Goal: Obtain resource: Obtain resource

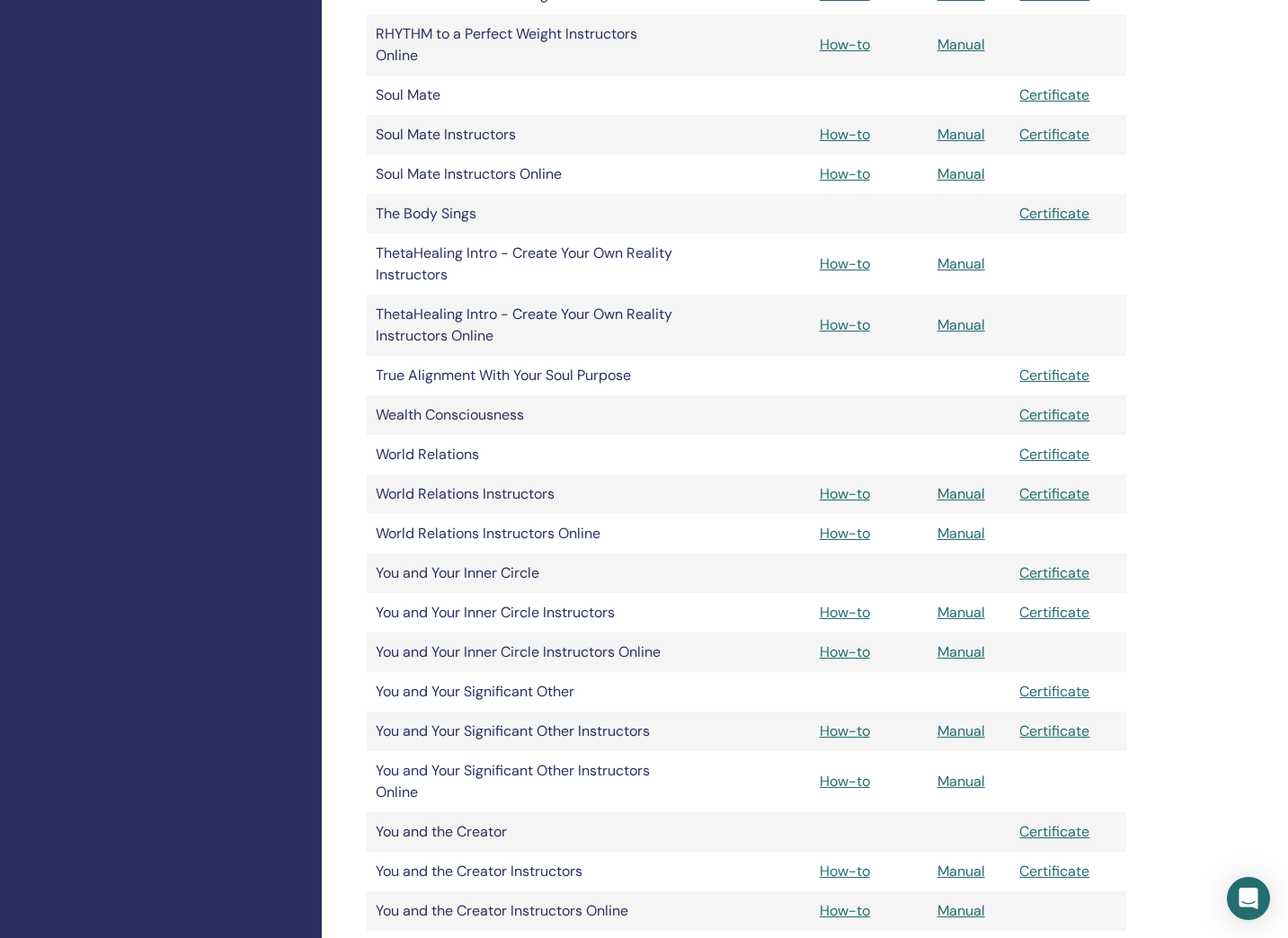
scroll to position [2387, 0]
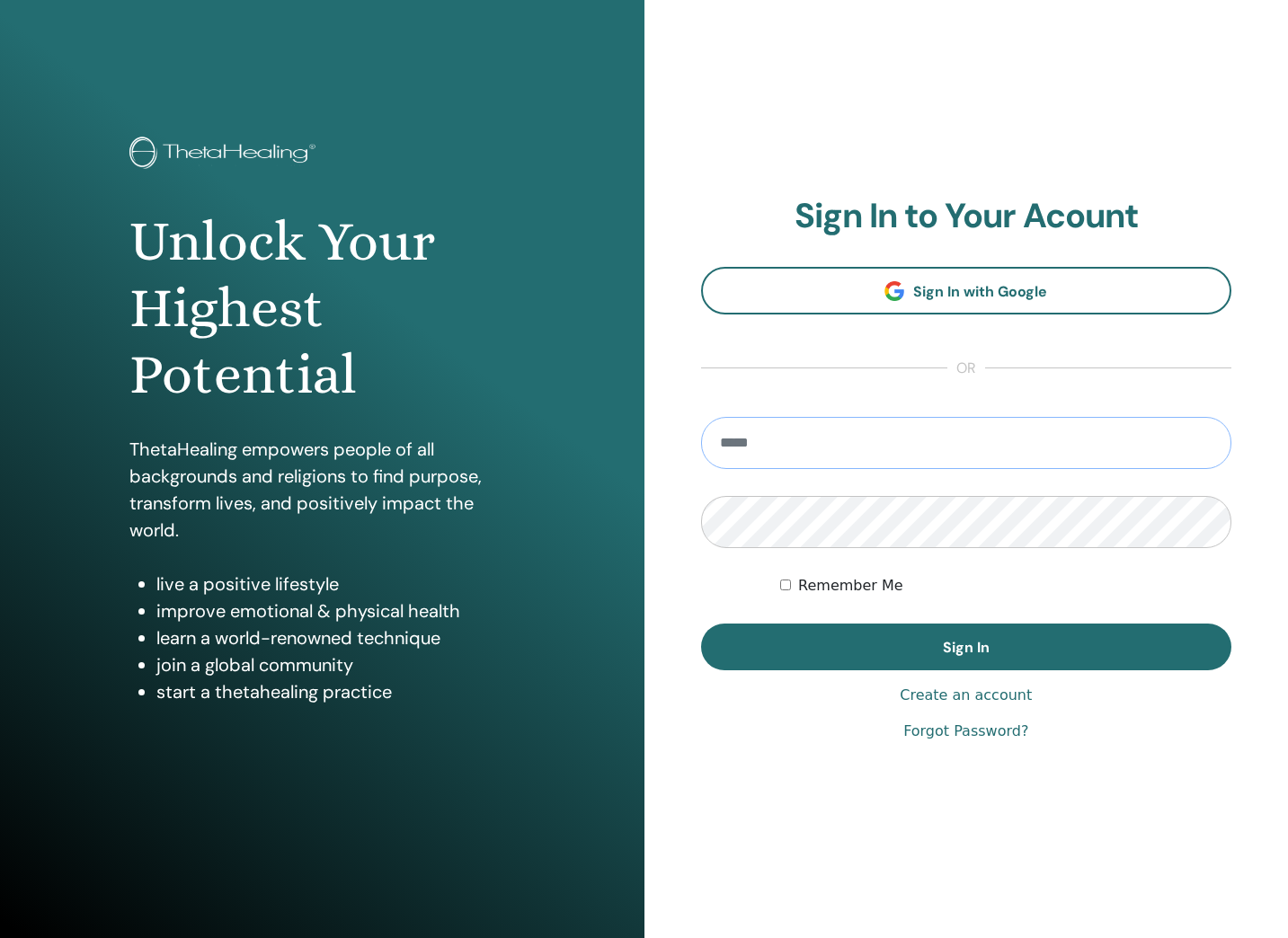
type input "**********"
click at [965, 646] on button "Sign In" at bounding box center [966, 647] width 532 height 47
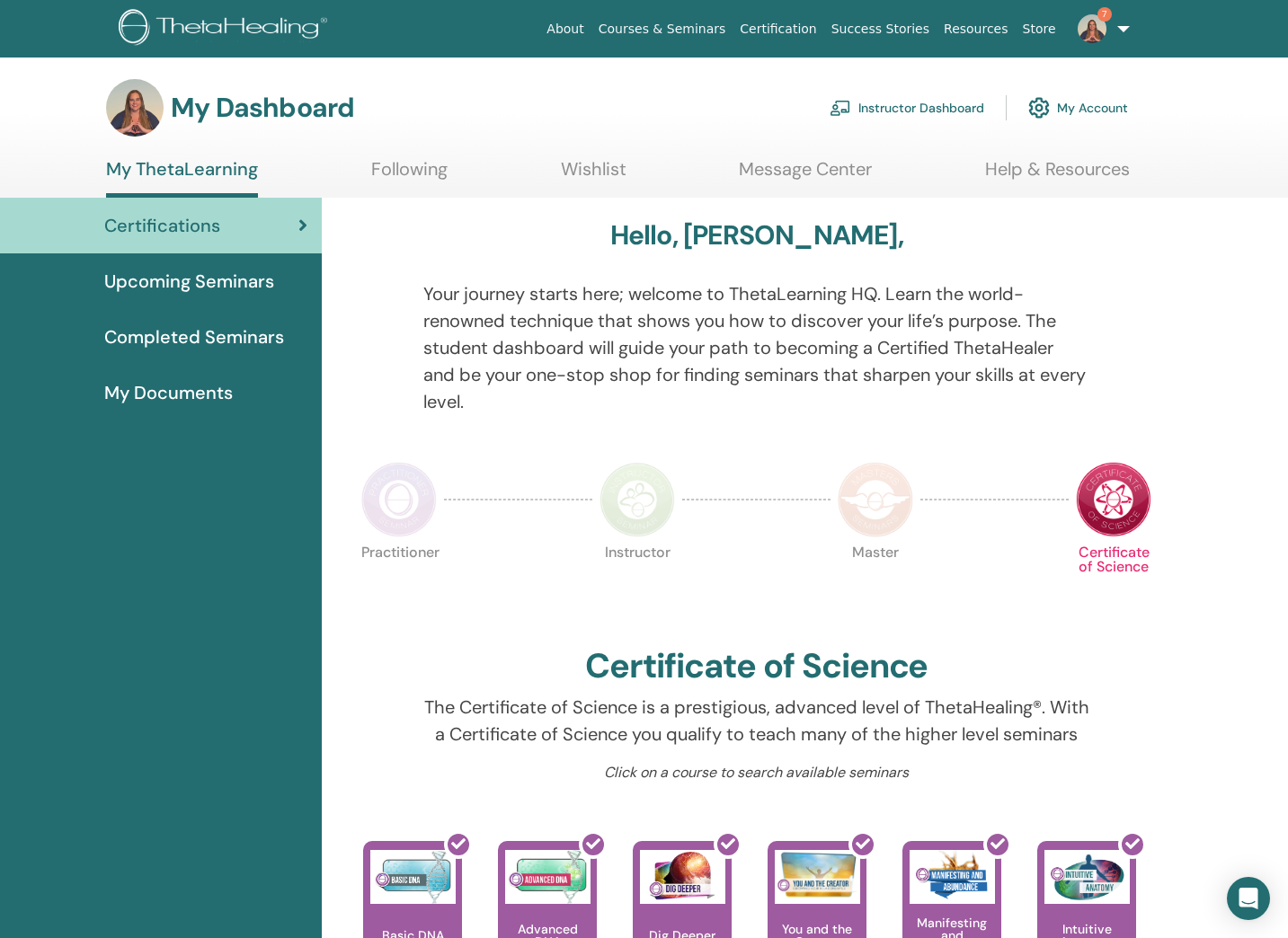
click at [916, 109] on link "Instructor Dashboard" at bounding box center [906, 108] width 154 height 39
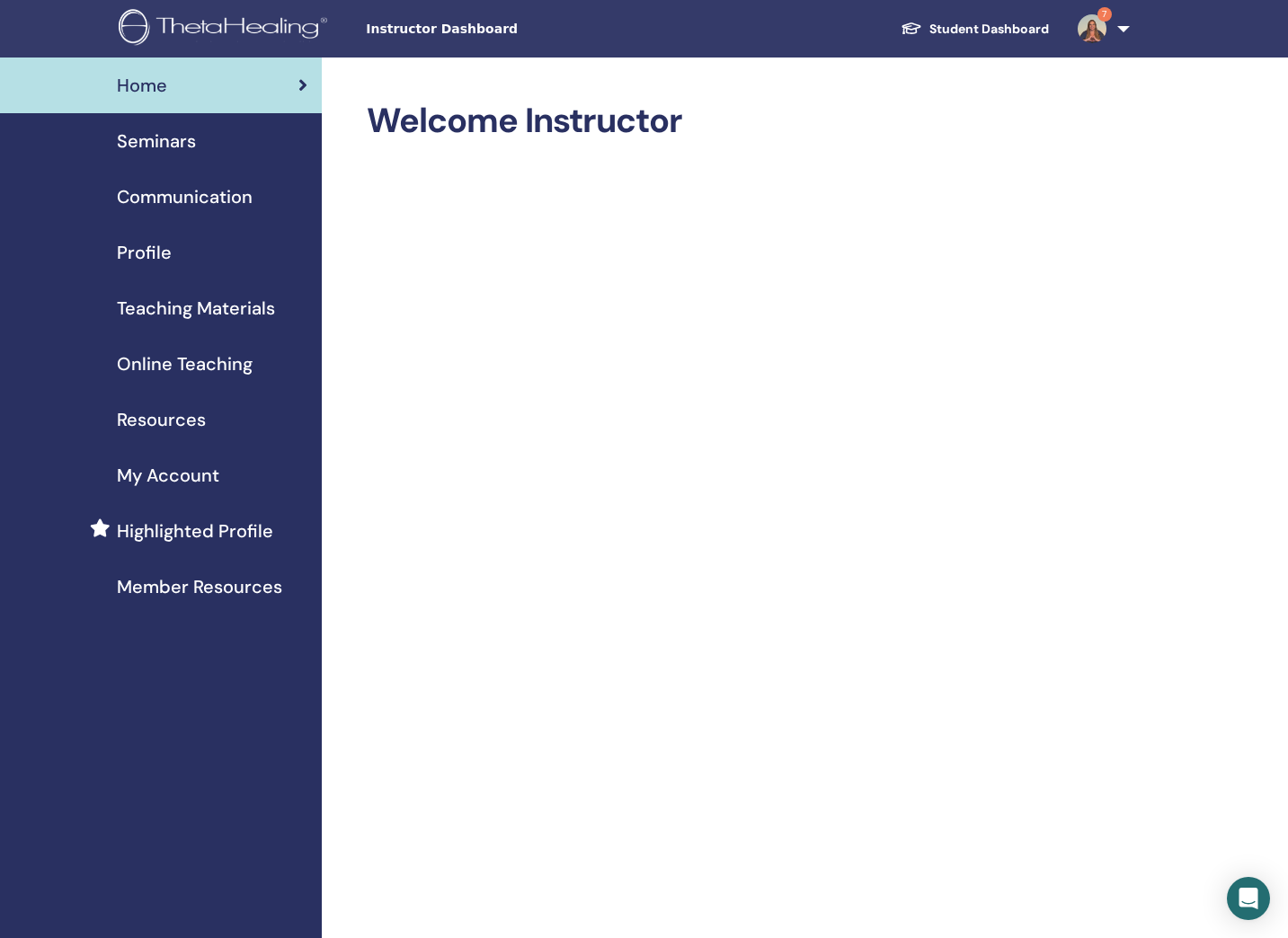
click at [142, 380] on link "Online Teaching" at bounding box center [160, 363] width 321 height 56
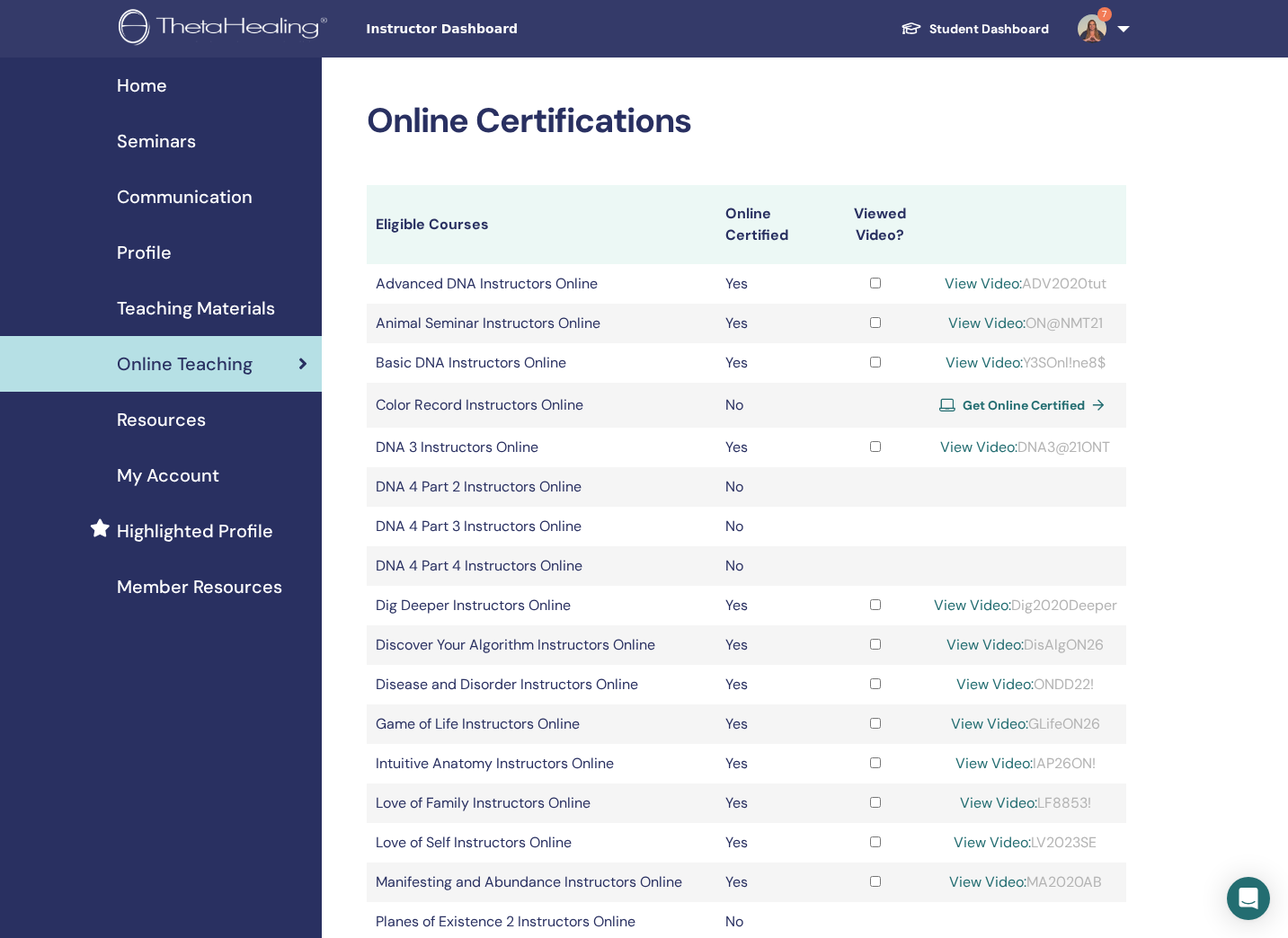
click at [208, 315] on span "Teaching Materials" at bounding box center [196, 307] width 158 height 27
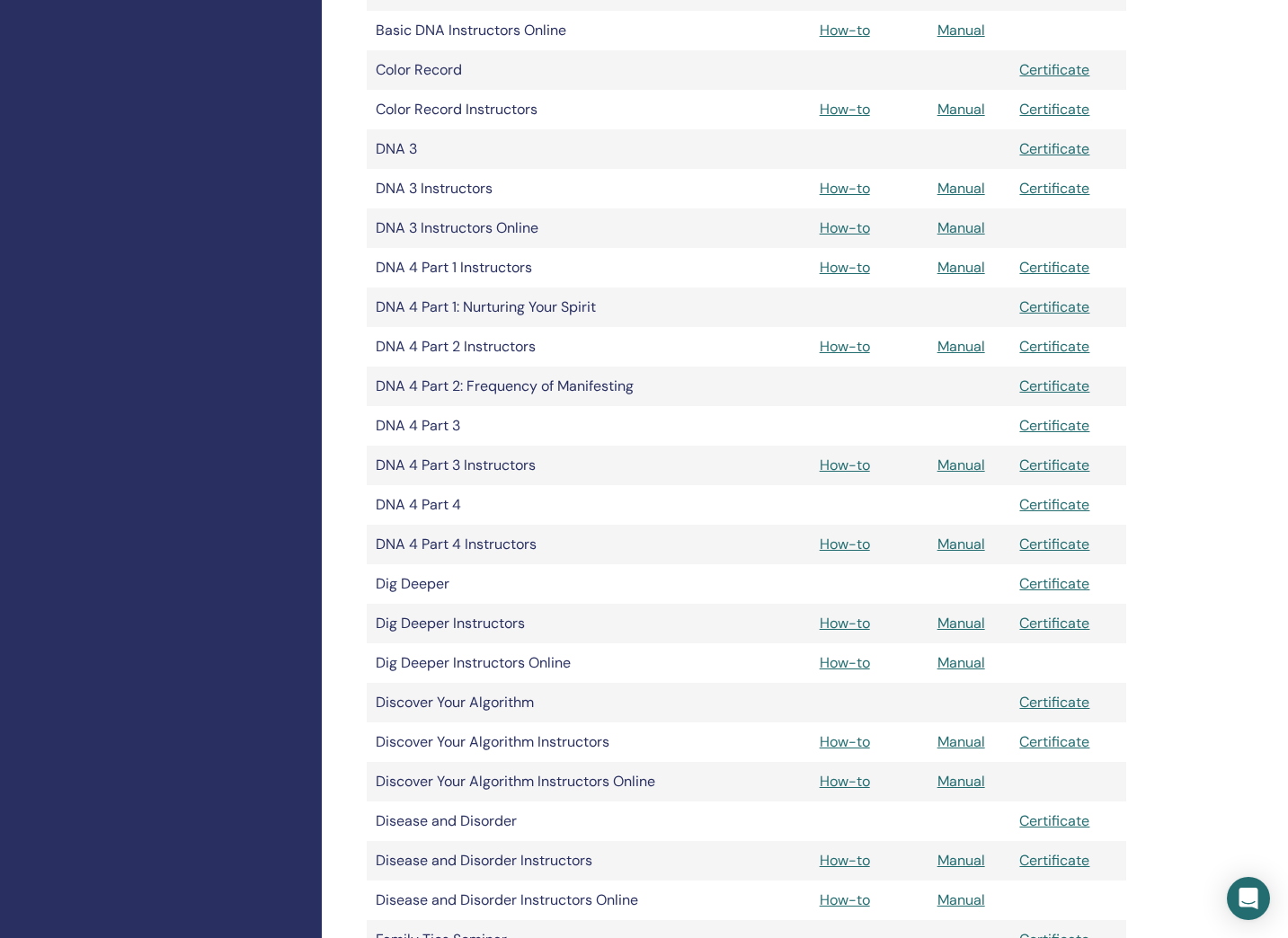
scroll to position [952, 0]
click at [958, 186] on link "Manual" at bounding box center [961, 190] width 47 height 19
